Goal: Task Accomplishment & Management: Use online tool/utility

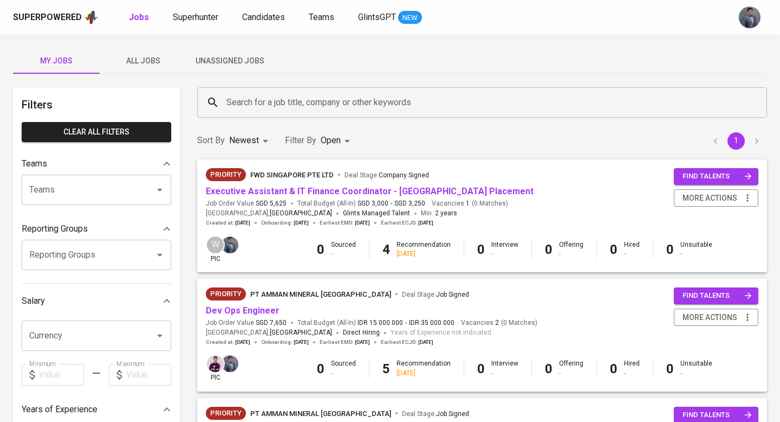
click at [215, 56] on span "Unassigned Jobs" at bounding box center [230, 61] width 74 height 14
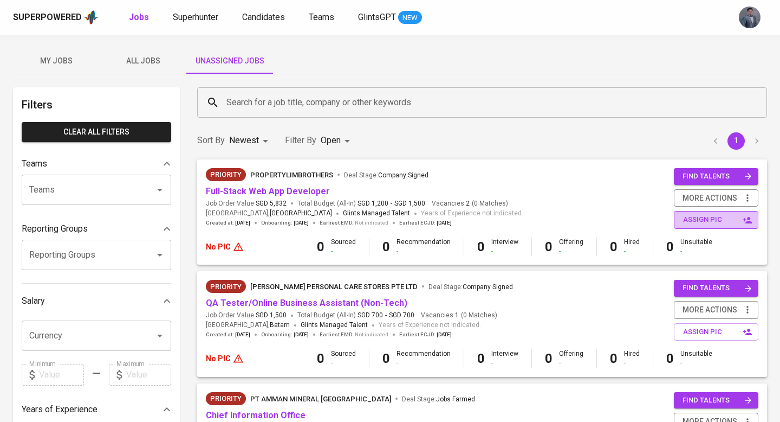
click at [703, 218] on span "assign pic" at bounding box center [717, 220] width 68 height 12
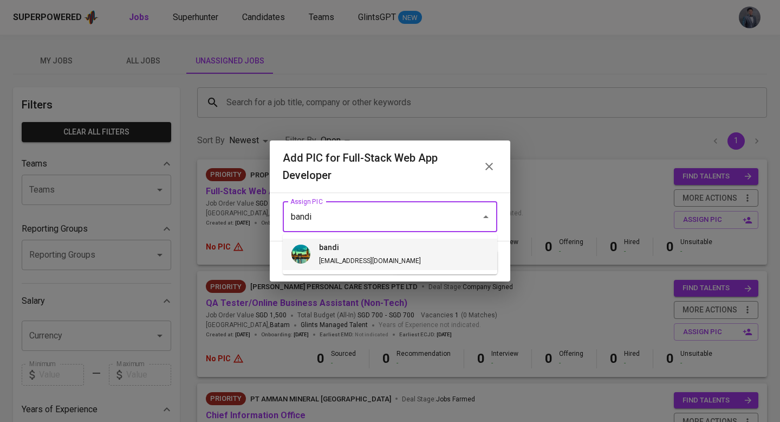
click at [379, 259] on span "bandi [EMAIL_ADDRESS][DOMAIN_NAME]" at bounding box center [370, 254] width 119 height 25
type input "bandi"
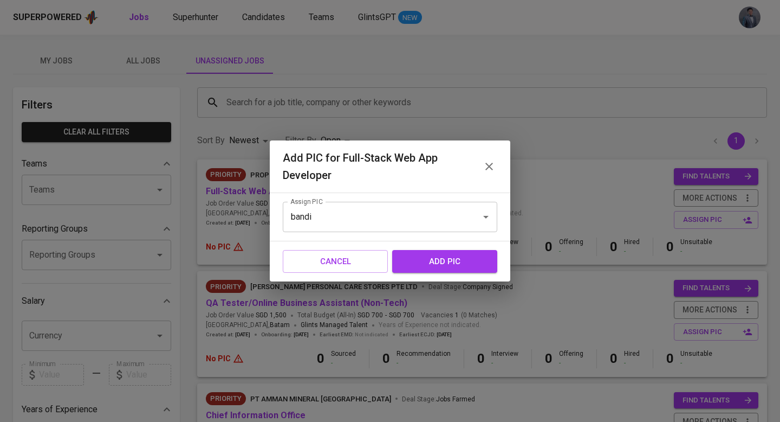
click at [427, 260] on span "add pic" at bounding box center [444, 261] width 81 height 14
